Goal: Task Accomplishment & Management: Complete application form

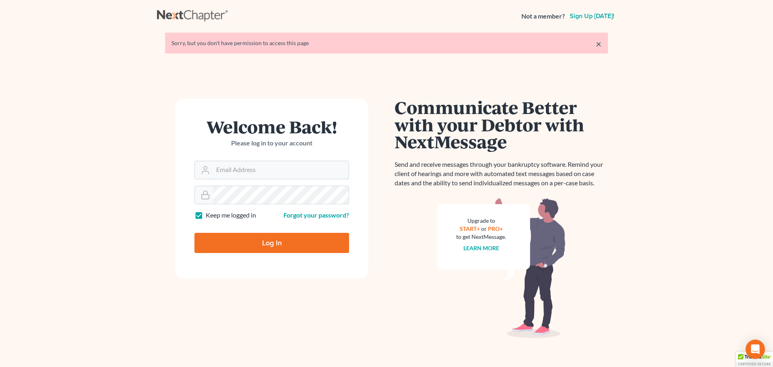
type input "[PERSON_NAME][EMAIL_ADDRESS][DOMAIN_NAME]"
click at [269, 239] on input "Log In" at bounding box center [271, 243] width 155 height 20
type input "Thinking..."
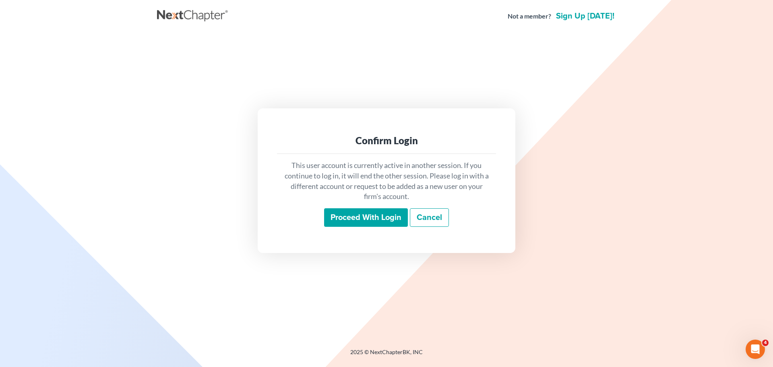
click at [357, 217] on input "Proceed with login" at bounding box center [366, 217] width 84 height 19
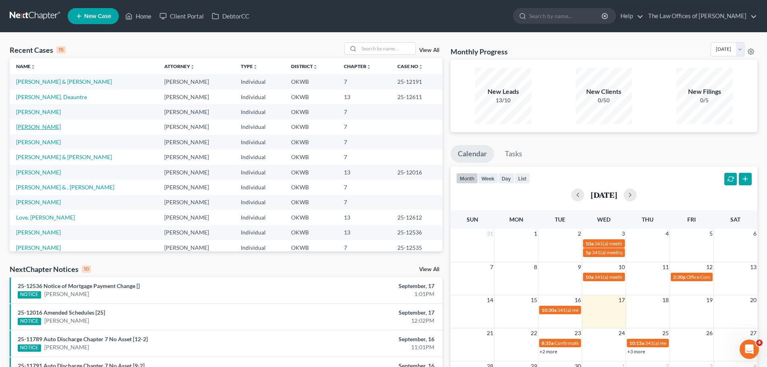
click at [38, 126] on link "[PERSON_NAME]" at bounding box center [38, 126] width 45 height 7
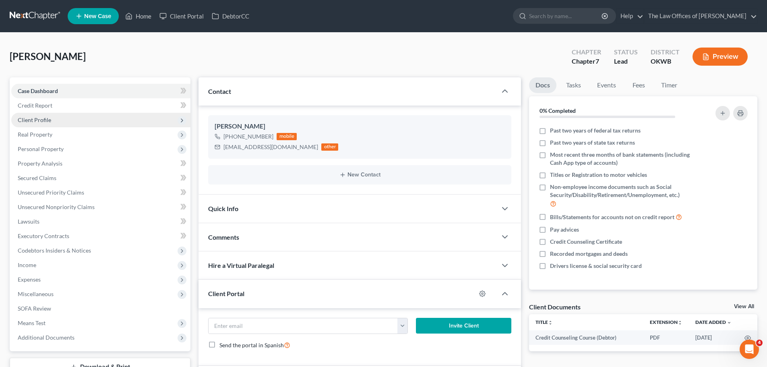
click at [45, 122] on span "Client Profile" at bounding box center [34, 119] width 33 height 7
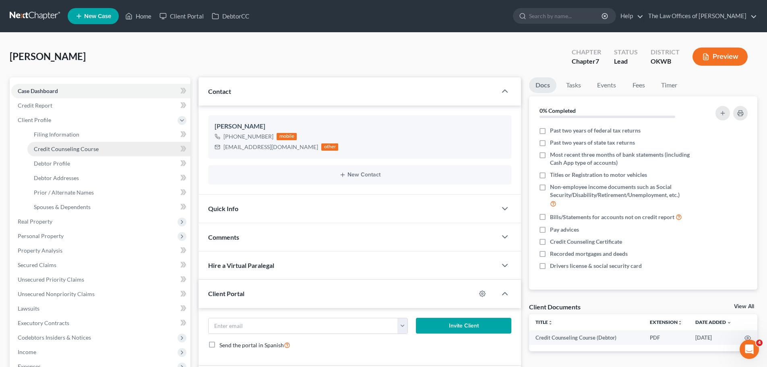
click at [85, 151] on span "Credit Counseling Course" at bounding box center [66, 148] width 65 height 7
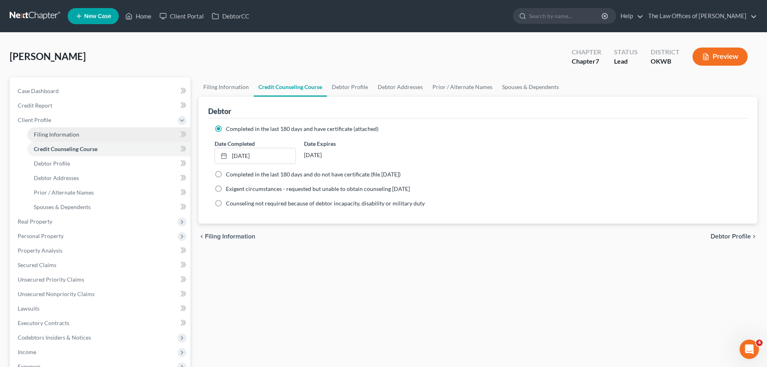
click at [116, 141] on link "Filing Information" at bounding box center [108, 134] width 163 height 14
select select "1"
select select "0"
select select "65"
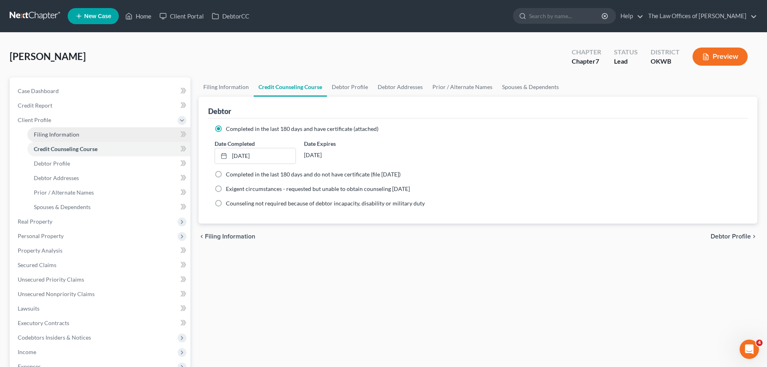
select select "37"
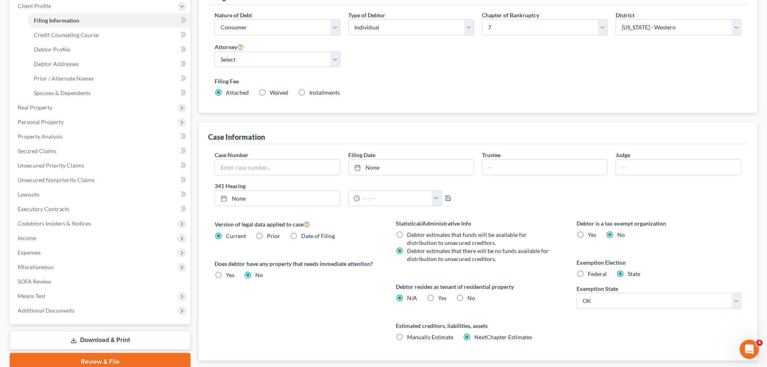
scroll to position [121, 0]
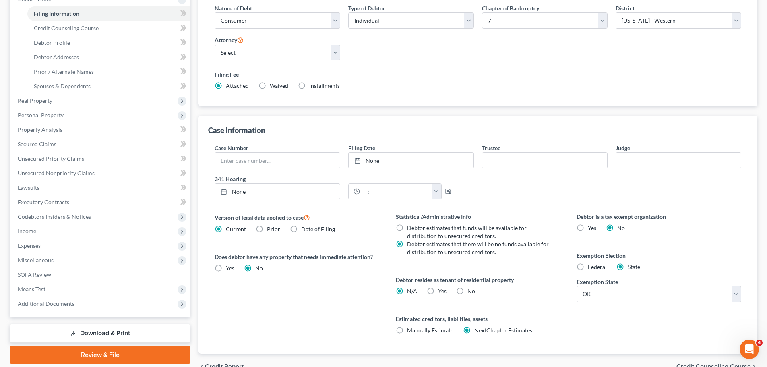
click at [438, 291] on label "Yes Yes" at bounding box center [442, 291] width 8 height 8
click at [441, 291] on input "Yes Yes" at bounding box center [443, 289] width 5 height 5
radio input "true"
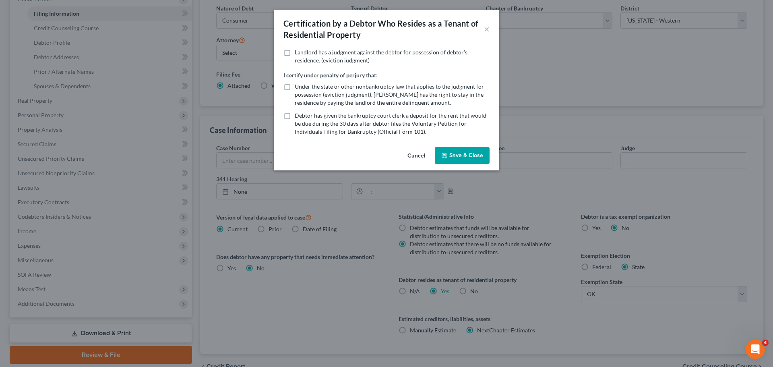
click at [423, 153] on button "Cancel" at bounding box center [416, 156] width 31 height 16
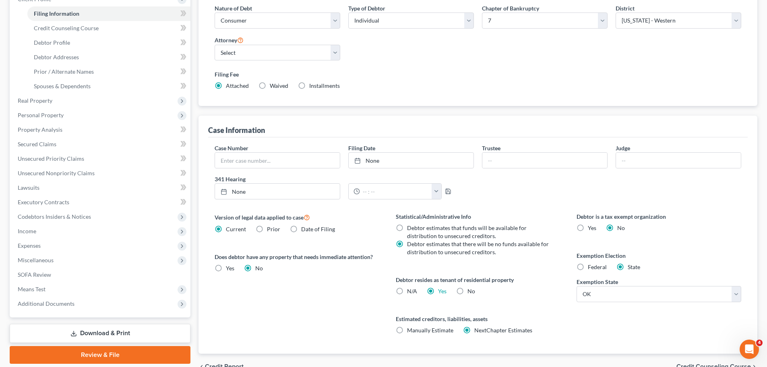
click at [407, 293] on label "N/A" at bounding box center [412, 291] width 10 height 8
click at [410, 292] on input "N/A" at bounding box center [412, 289] width 5 height 5
radio input "true"
radio input "false"
click at [78, 243] on span "Expenses" at bounding box center [100, 245] width 179 height 14
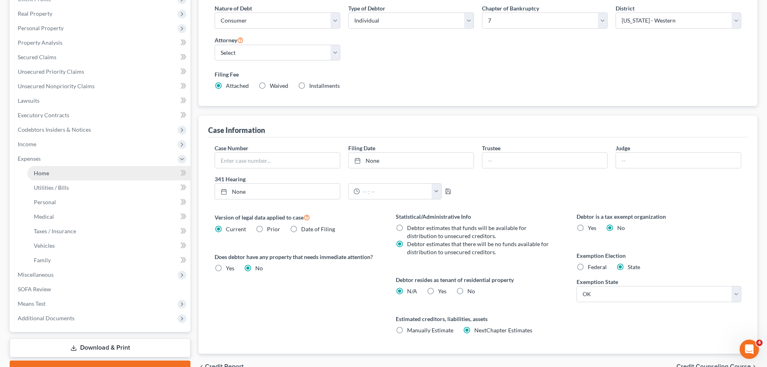
click at [86, 175] on link "Home" at bounding box center [108, 173] width 163 height 14
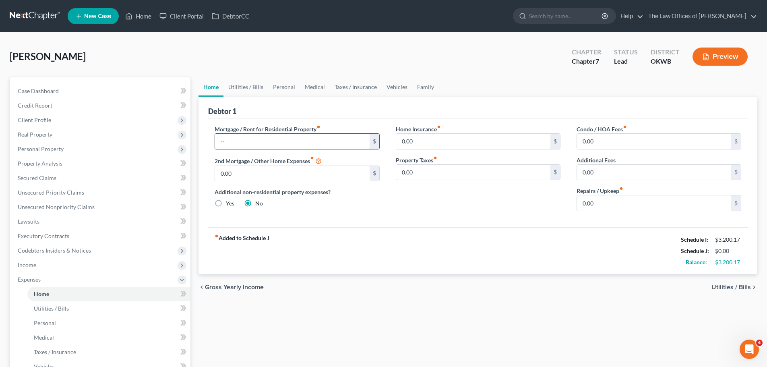
click at [295, 139] on input "text" at bounding box center [292, 141] width 154 height 15
type input "1,675"
click at [254, 85] on link "Utilities / Bills" at bounding box center [245, 86] width 45 height 19
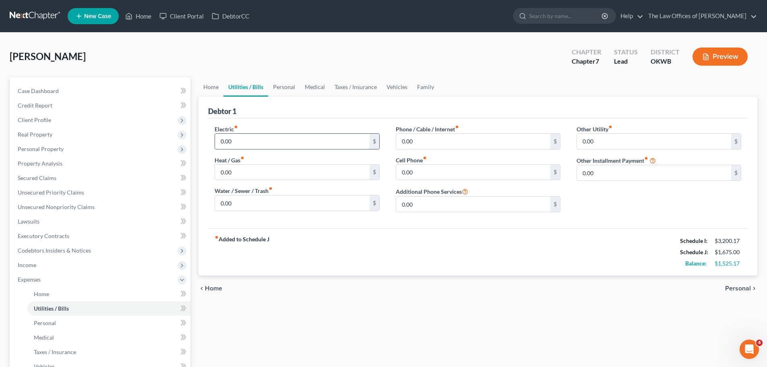
click at [262, 138] on input "0.00" at bounding box center [292, 141] width 154 height 15
type input "120"
type input "2"
type input "100"
click at [417, 167] on input "0.00" at bounding box center [473, 172] width 154 height 15
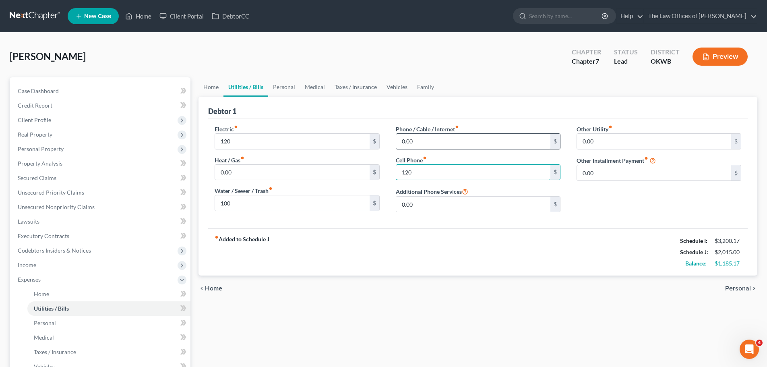
type input "120"
click at [418, 147] on input "0.00" at bounding box center [473, 141] width 154 height 15
type input "100"
click at [276, 88] on link "Personal" at bounding box center [284, 86] width 32 height 19
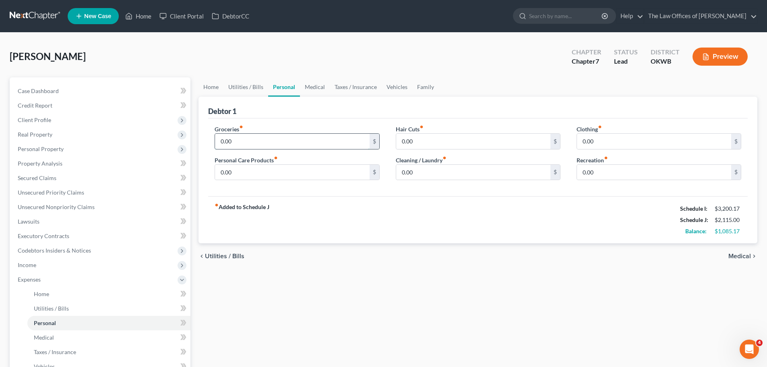
click at [249, 145] on input "0.00" at bounding box center [292, 141] width 154 height 15
type input "8"
type input "600"
type input "25"
type input "100"
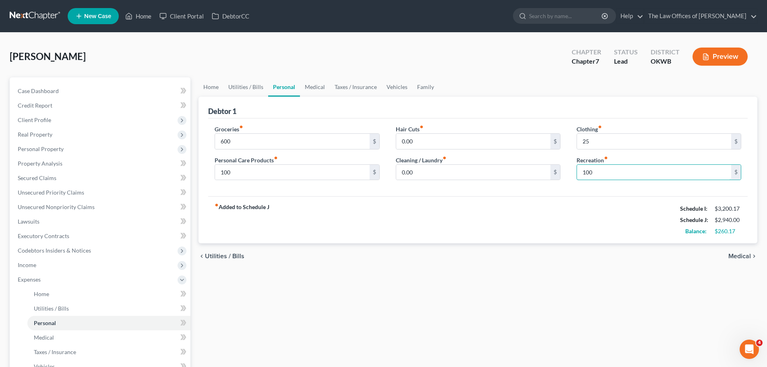
type input "100"
click at [303, 87] on link "Medical" at bounding box center [315, 86] width 30 height 19
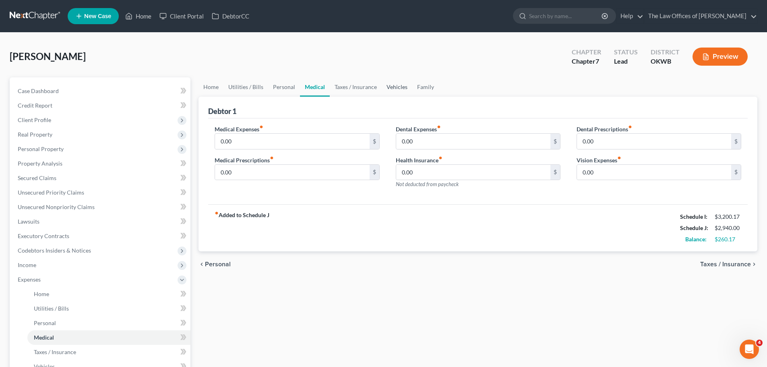
click at [399, 81] on link "Vehicles" at bounding box center [397, 86] width 31 height 19
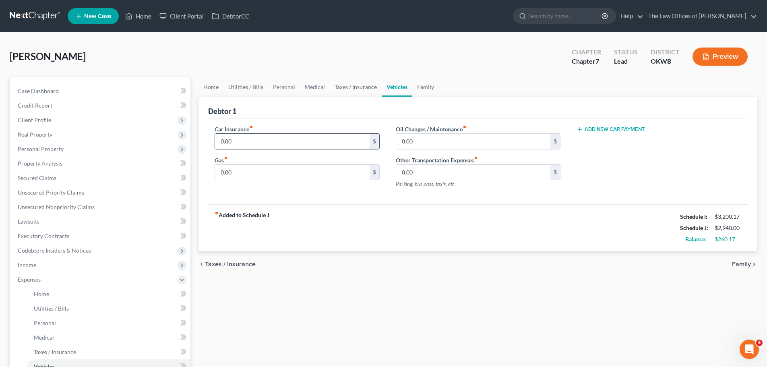
click at [331, 141] on input "0.00" at bounding box center [292, 141] width 154 height 15
type input "250"
type input "100"
click at [132, 12] on icon at bounding box center [128, 16] width 7 height 10
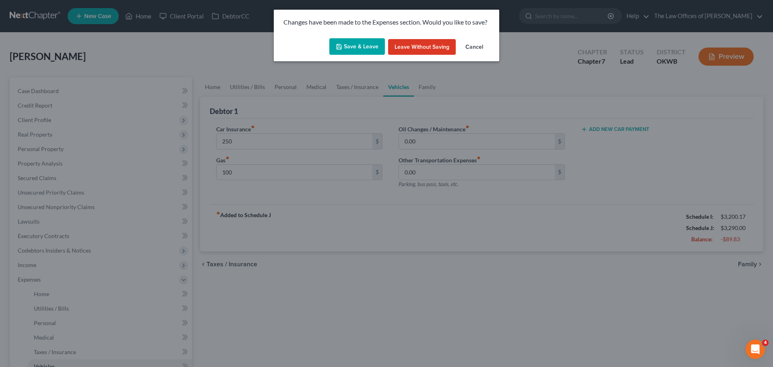
click at [364, 54] on button "Save & Leave" at bounding box center [357, 46] width 56 height 17
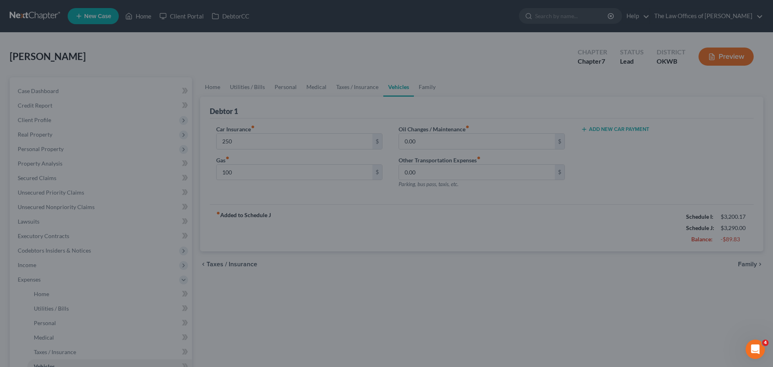
type input "250.00"
type input "100.00"
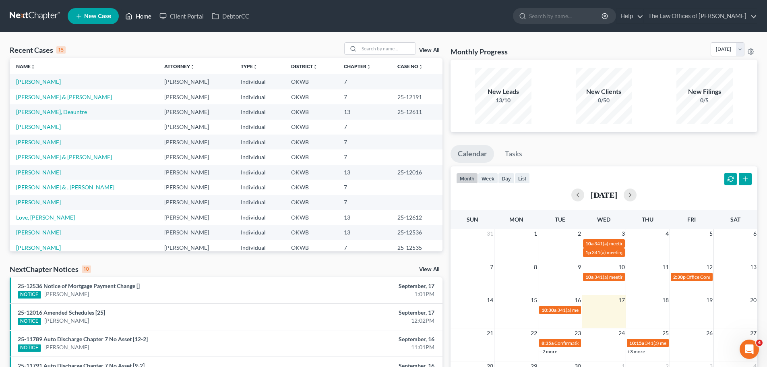
click at [141, 13] on link "Home" at bounding box center [138, 16] width 34 height 14
click at [62, 101] on td "[PERSON_NAME] & [PERSON_NAME]" at bounding box center [84, 96] width 148 height 15
click at [62, 99] on link "[PERSON_NAME] & [PERSON_NAME]" at bounding box center [64, 96] width 96 height 7
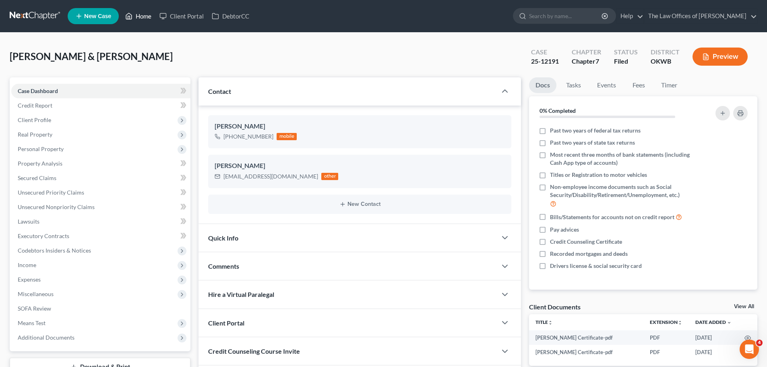
click at [145, 12] on link "Home" at bounding box center [138, 16] width 34 height 14
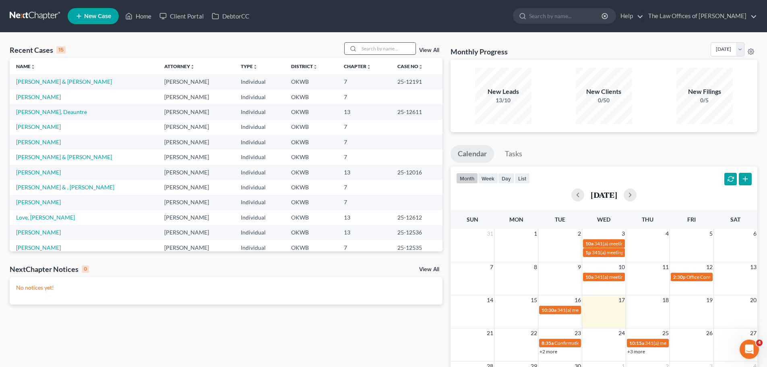
click at [392, 49] on input "search" at bounding box center [387, 49] width 56 height 12
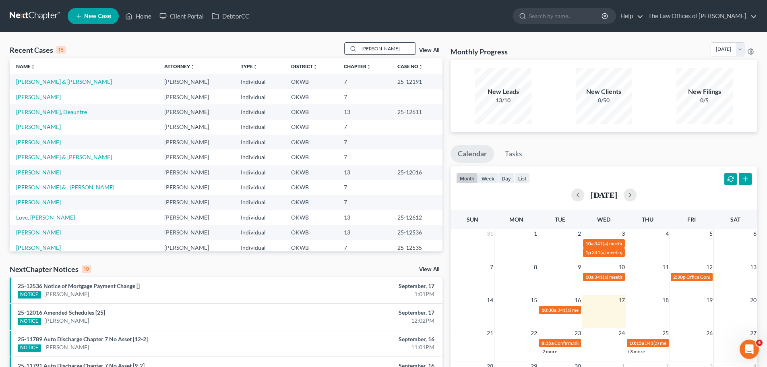
type input "[PERSON_NAME]"
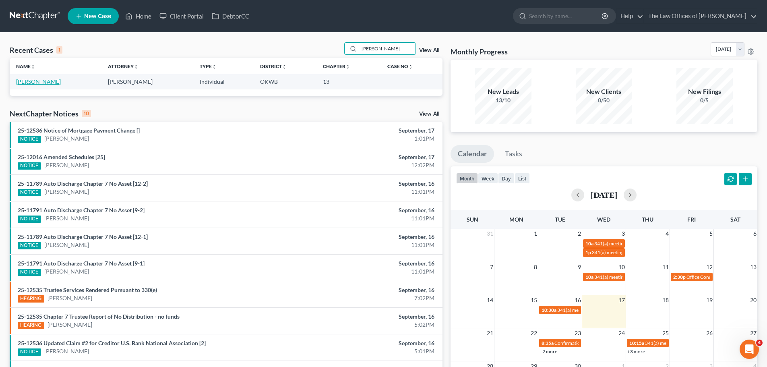
click at [44, 79] on link "[PERSON_NAME]" at bounding box center [38, 81] width 45 height 7
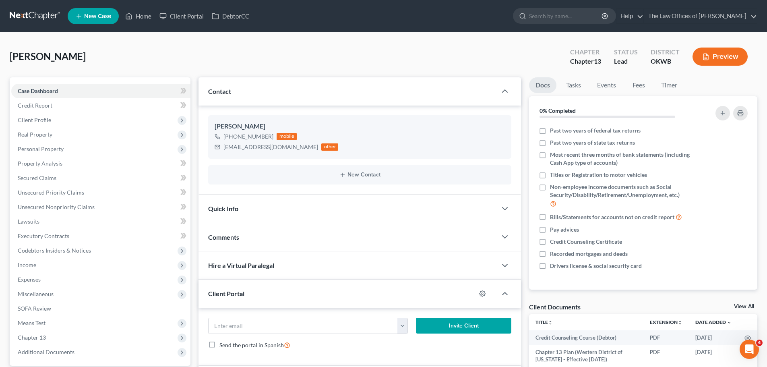
scroll to position [25, 0]
click at [135, 16] on link "Home" at bounding box center [138, 16] width 34 height 14
